Goal: Find specific page/section: Find specific page/section

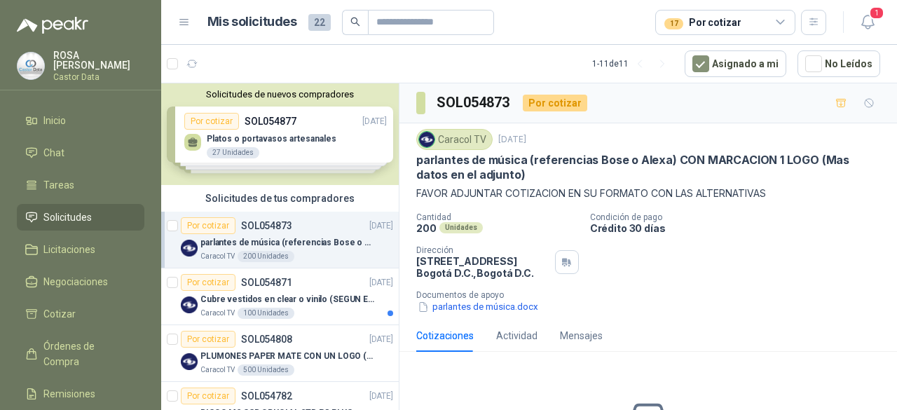
scroll to position [70, 0]
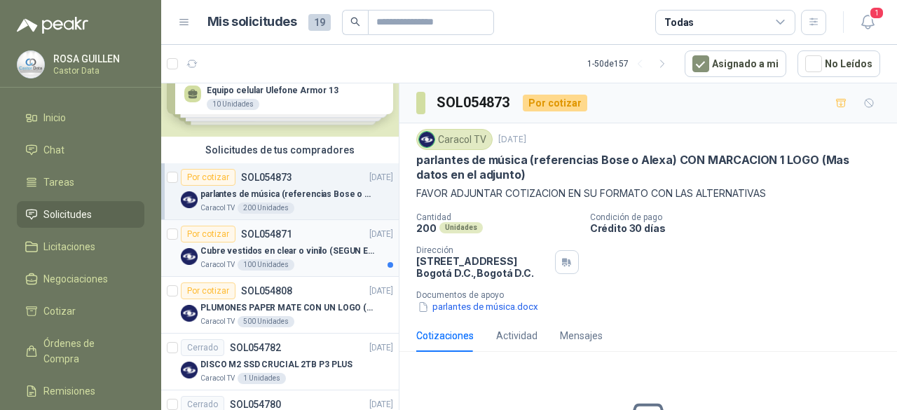
scroll to position [70, 0]
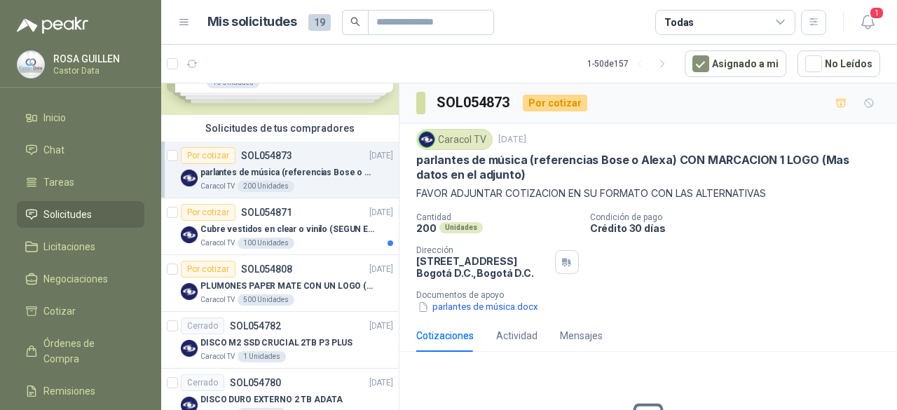
click at [767, 25] on div "Todas" at bounding box center [725, 22] width 140 height 25
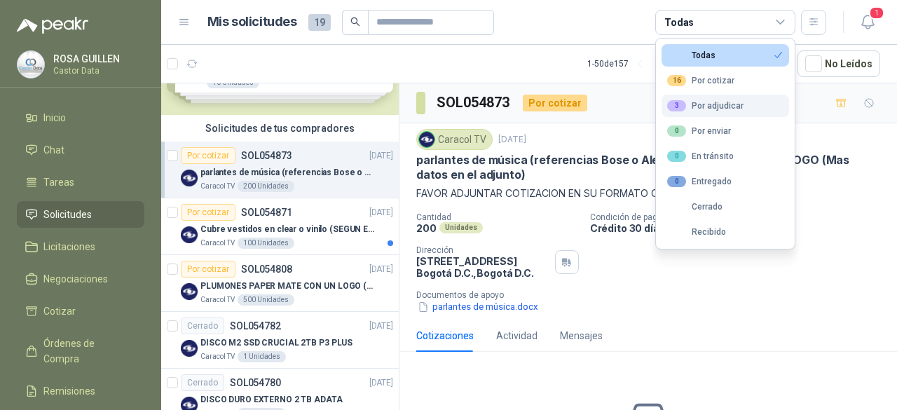
click at [726, 109] on div "3 Por adjudicar" at bounding box center [705, 105] width 76 height 11
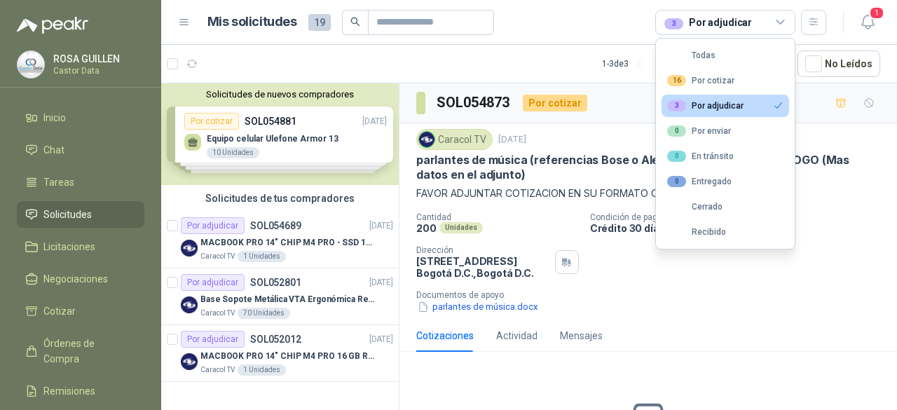
scroll to position [0, 0]
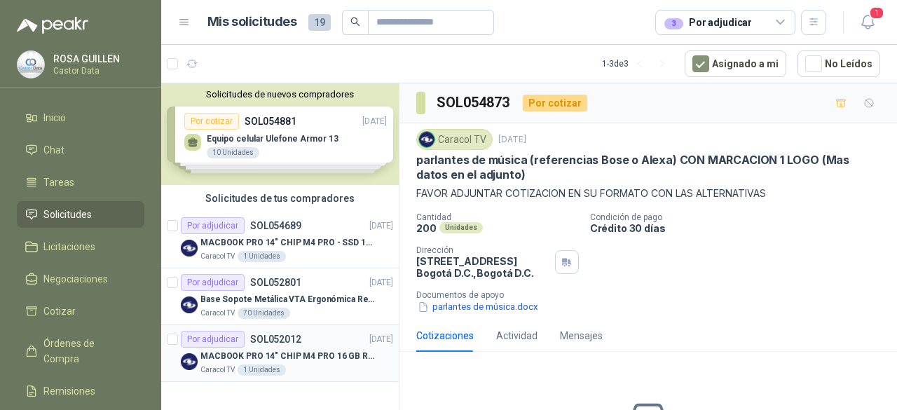
click at [278, 350] on p "MACBOOK PRO 14" CHIP M4 PRO 16 GB RAM 1TB" at bounding box center [287, 356] width 175 height 13
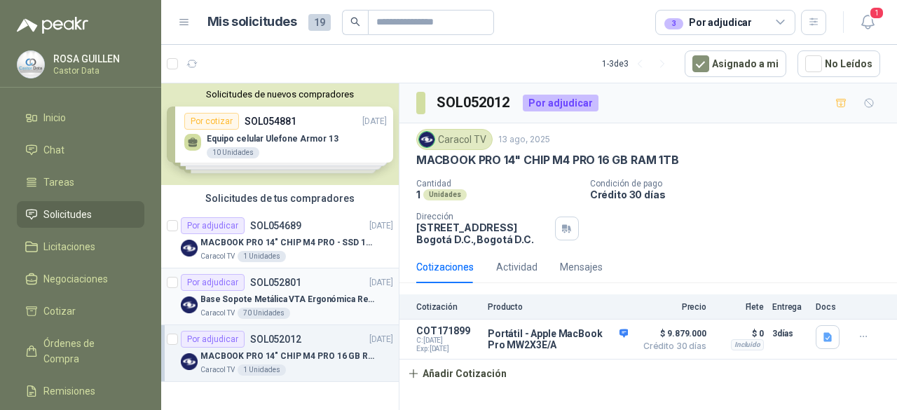
click at [303, 289] on div "Por adjudicar SOL052801 21/08/25" at bounding box center [287, 282] width 212 height 17
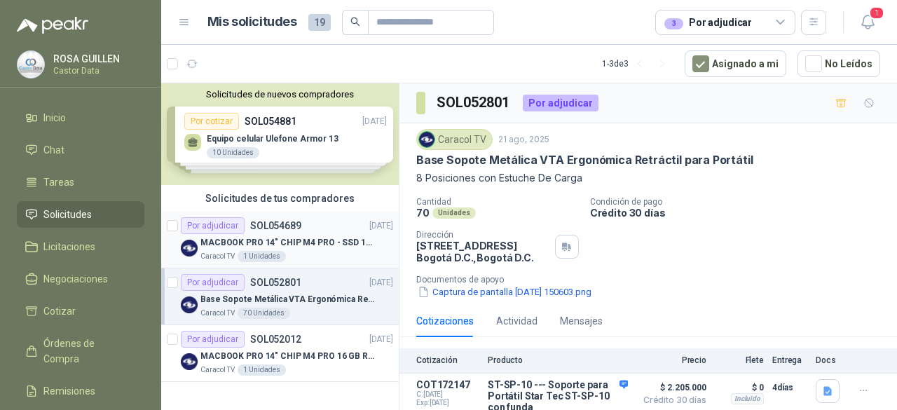
click at [315, 239] on p "MACBOOK PRO 14" CHIP M4 PRO - SSD 1TB RAM 24GB" at bounding box center [287, 242] width 175 height 13
